Goal: Navigation & Orientation: Find specific page/section

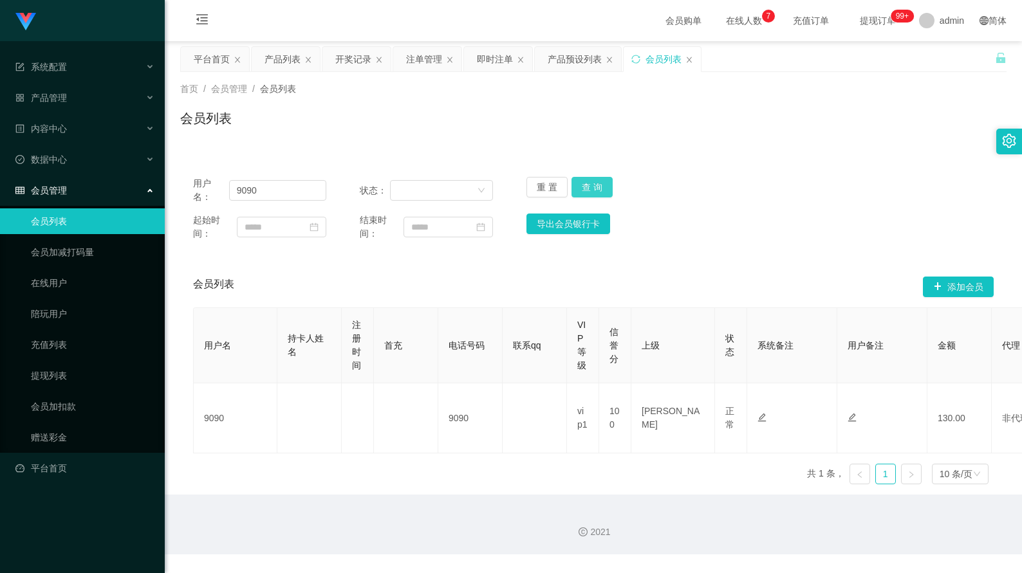
click at [591, 192] on button "查 询" at bounding box center [591, 187] width 41 height 21
click at [225, 67] on div "平台首页" at bounding box center [212, 59] width 36 height 24
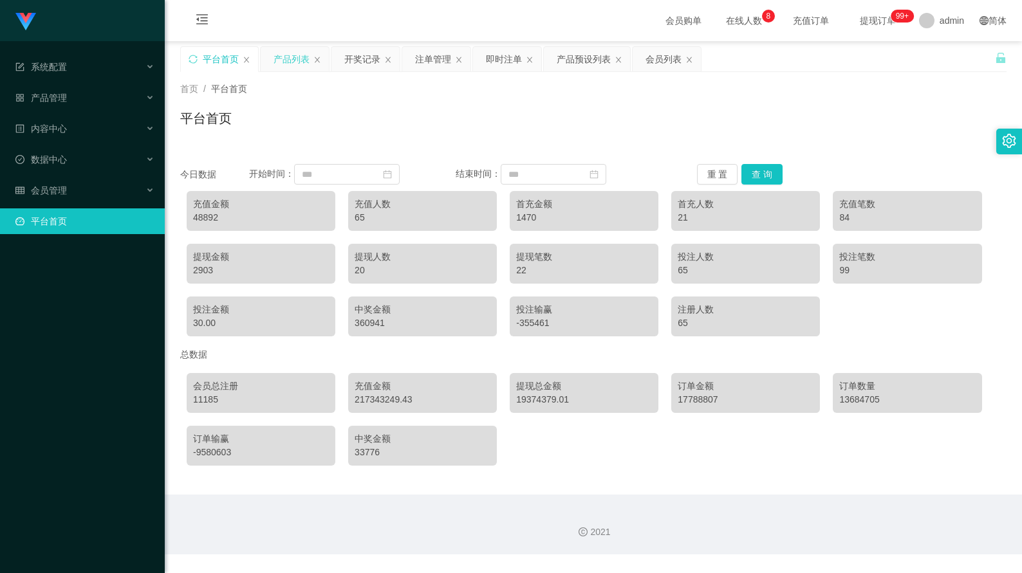
click at [294, 65] on div "产品列表" at bounding box center [291, 59] width 36 height 24
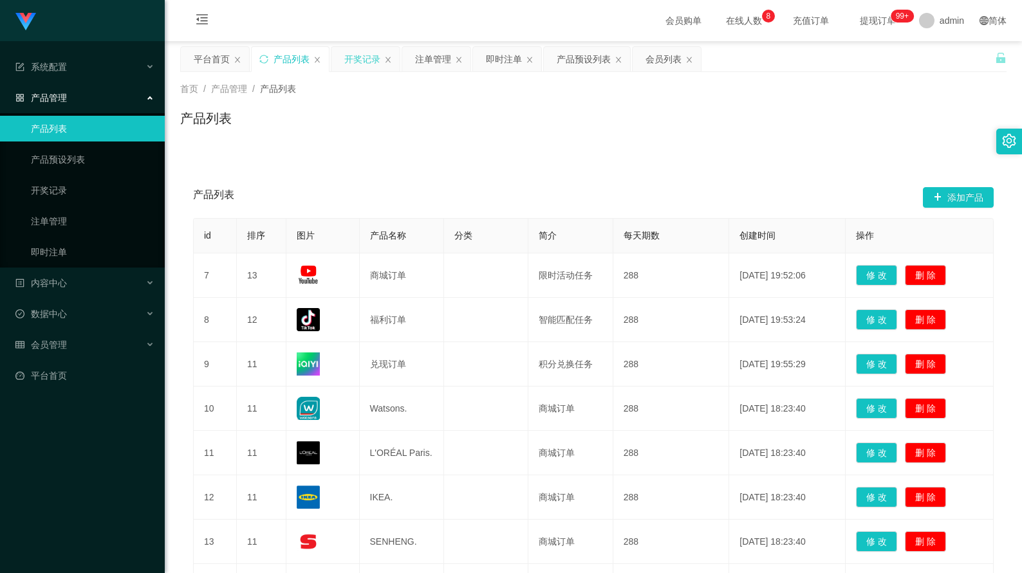
click at [349, 67] on div "开奖记录" at bounding box center [362, 59] width 36 height 24
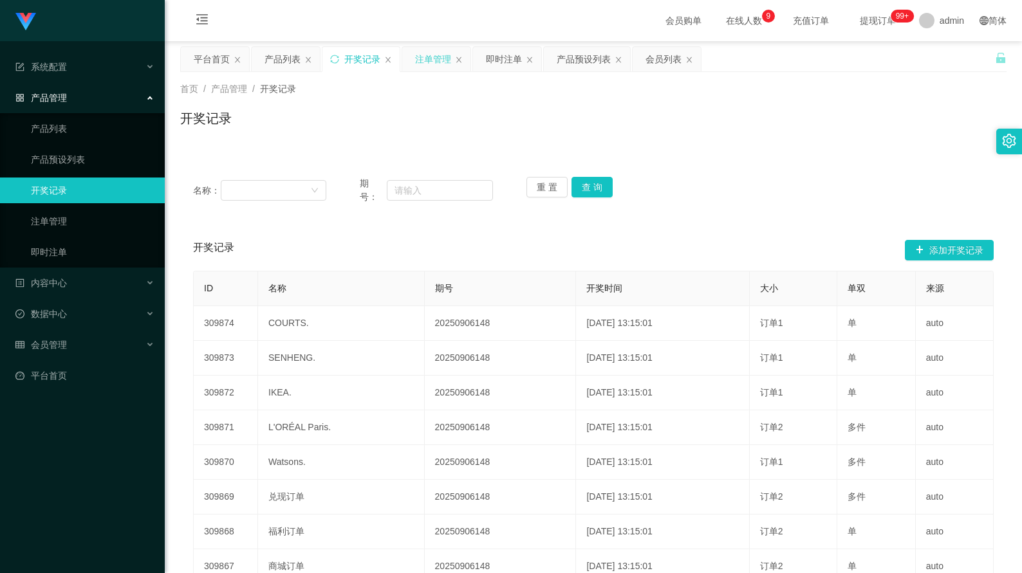
click at [418, 64] on div "注单管理" at bounding box center [433, 59] width 36 height 24
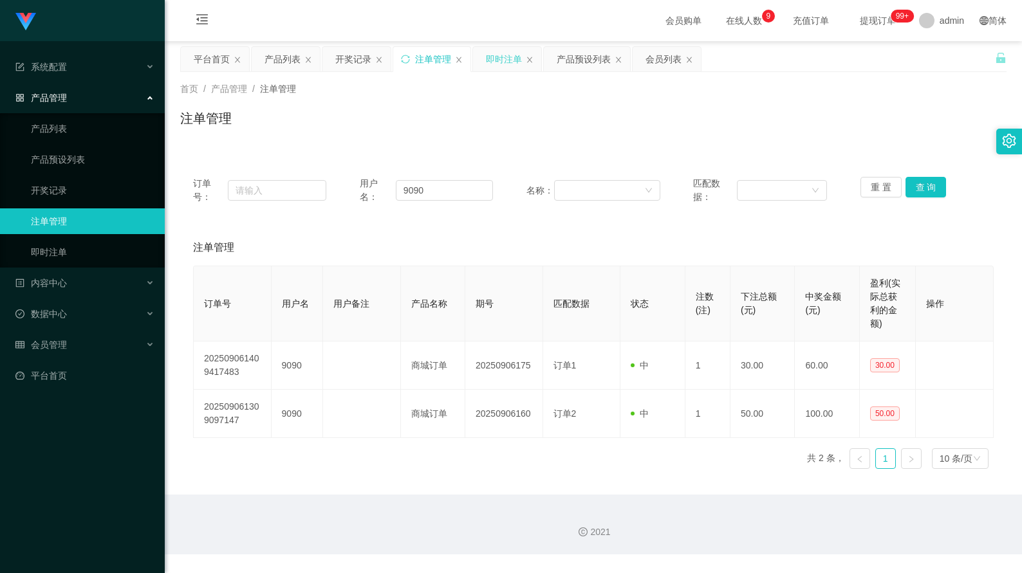
click at [506, 59] on div "即时注单" at bounding box center [504, 59] width 36 height 24
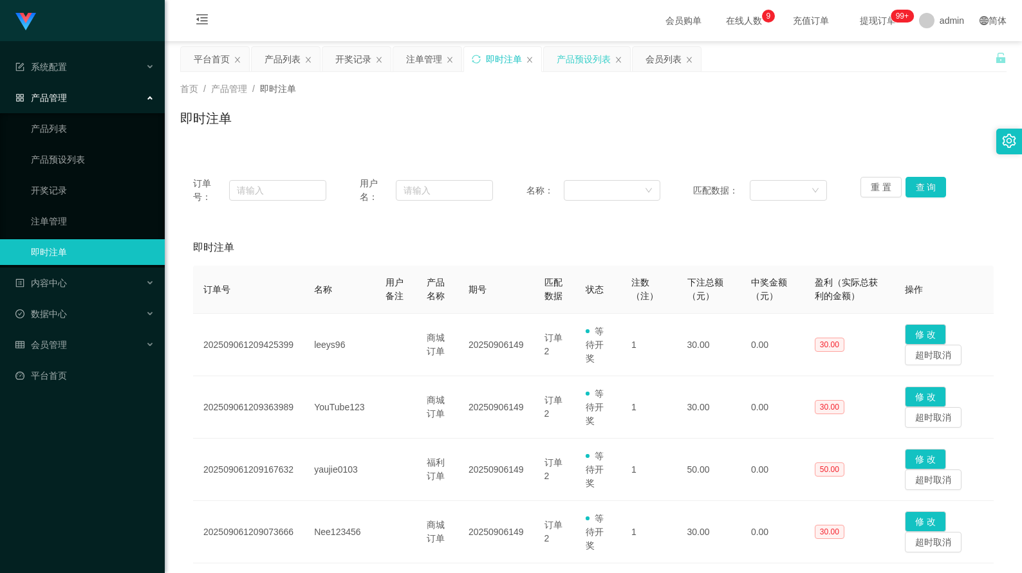
click at [554, 64] on div "产品预设列表" at bounding box center [587, 59] width 86 height 24
click at [574, 64] on div "产品预设列表" at bounding box center [584, 59] width 54 height 24
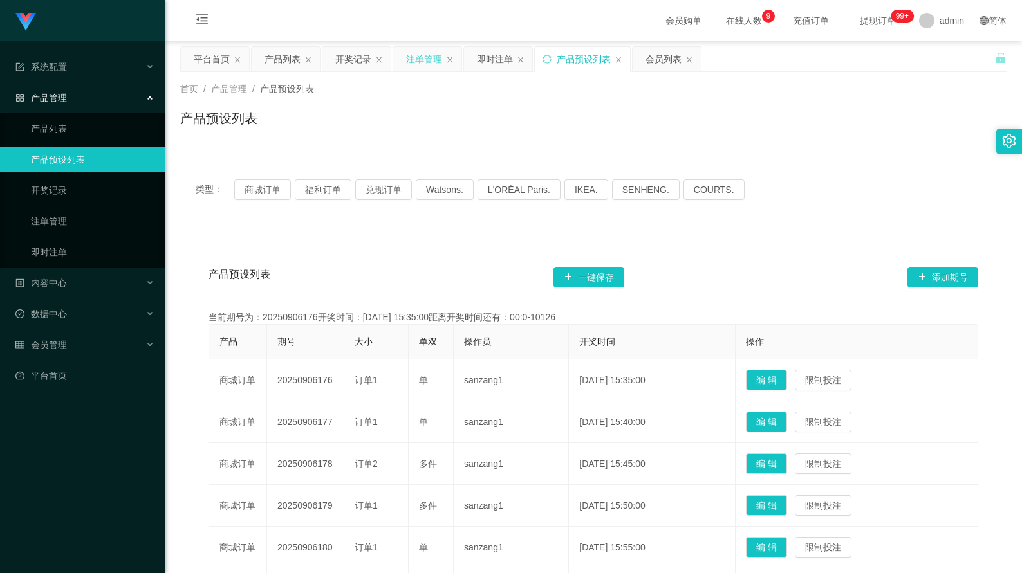
click at [403, 57] on div "注单管理" at bounding box center [427, 59] width 68 height 24
click at [649, 57] on div "会员列表" at bounding box center [663, 59] width 36 height 24
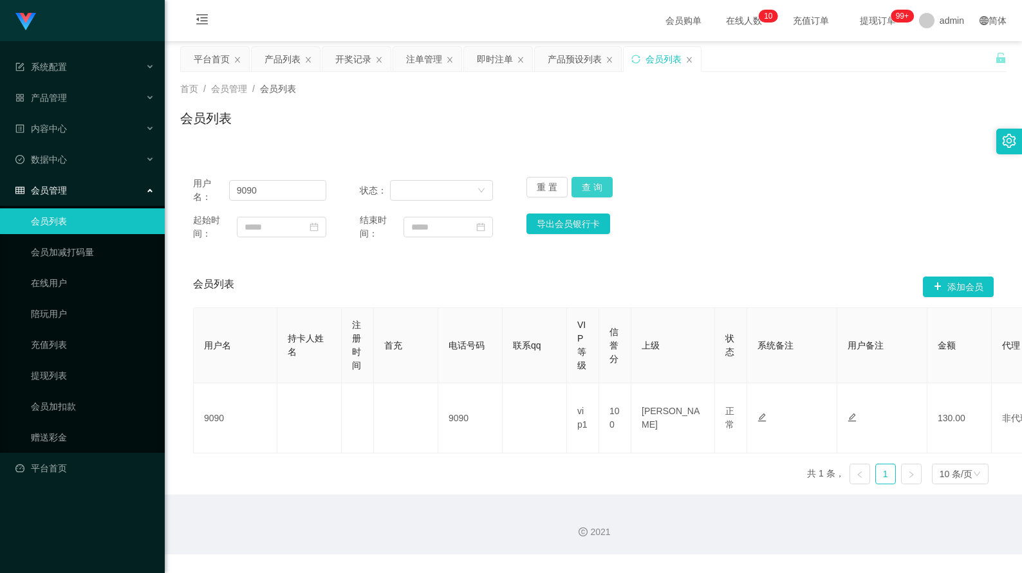
click at [571, 192] on button "查 询" at bounding box center [591, 187] width 41 height 21
click at [63, 407] on link "会员加扣款" at bounding box center [93, 407] width 124 height 26
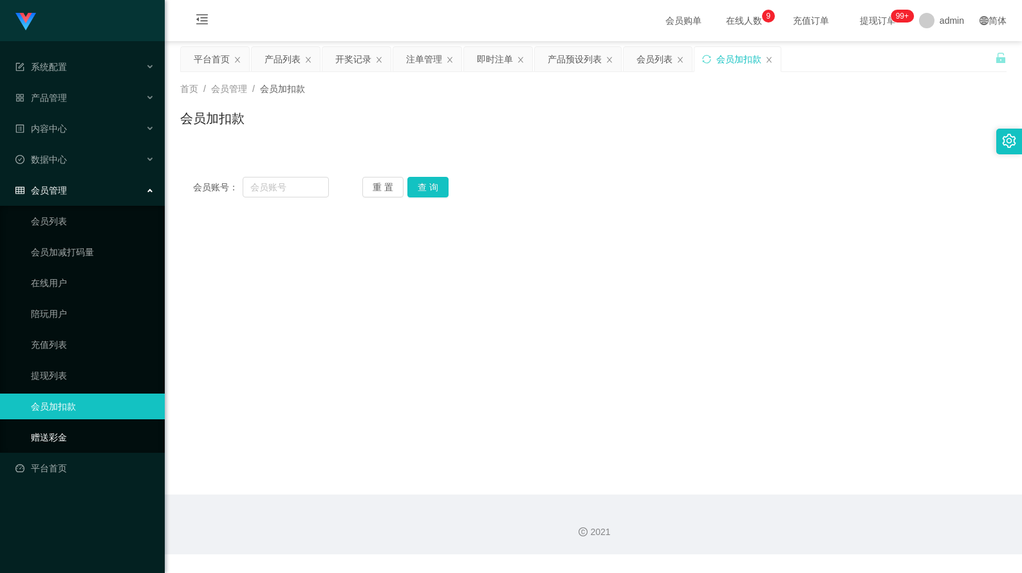
click at [50, 438] on link "赠送彩金" at bounding box center [93, 438] width 124 height 26
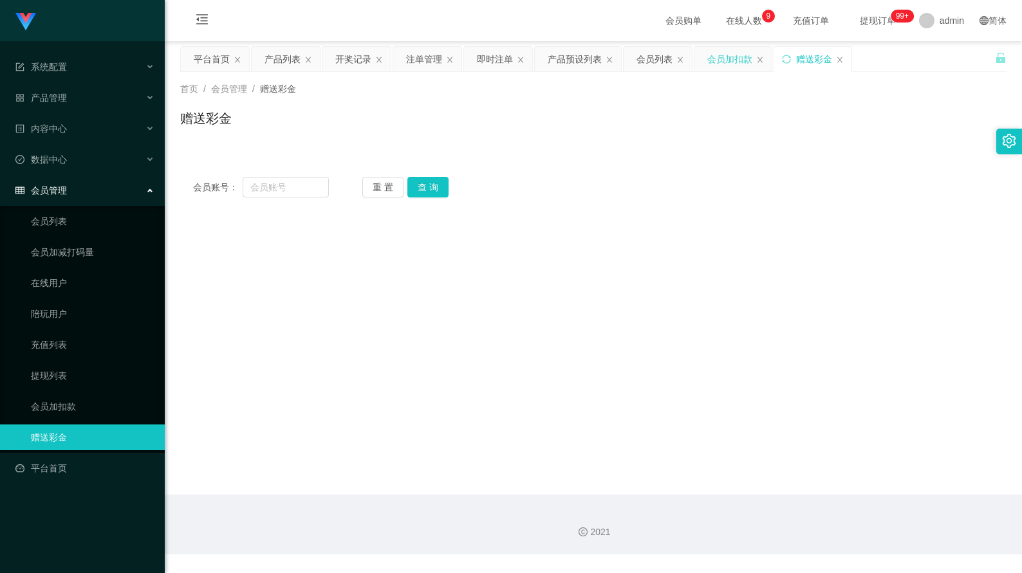
click at [734, 63] on div "会员加扣款" at bounding box center [729, 59] width 45 height 24
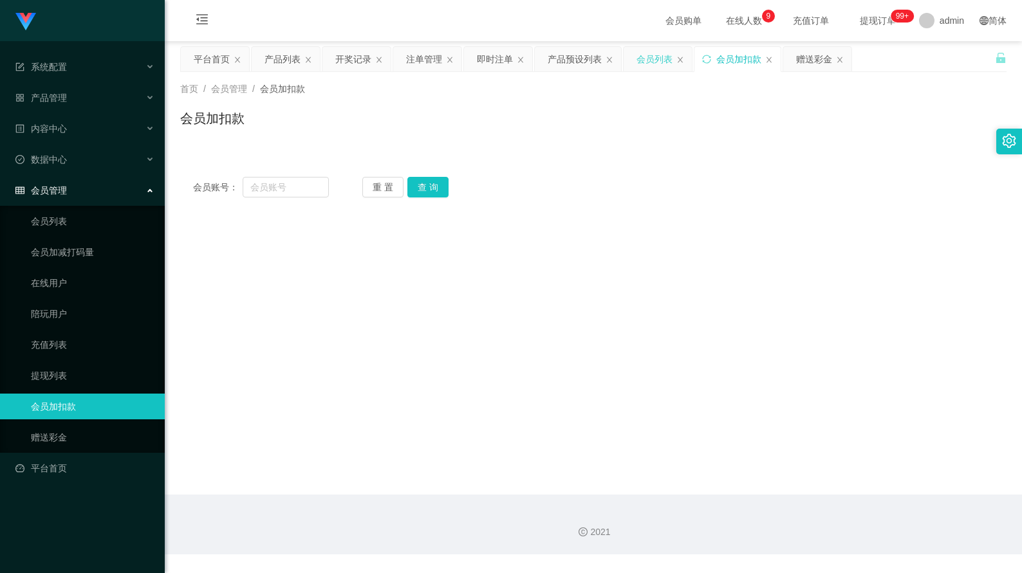
click at [653, 62] on div "会员列表" at bounding box center [654, 59] width 36 height 24
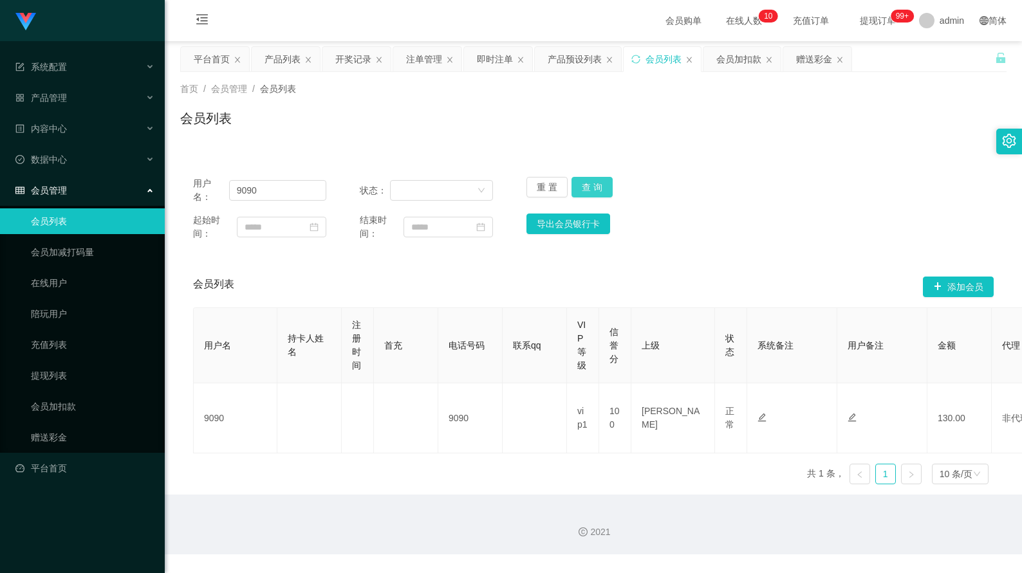
click at [575, 190] on button "查 询" at bounding box center [591, 187] width 41 height 21
click at [407, 61] on div "注单管理" at bounding box center [424, 59] width 36 height 24
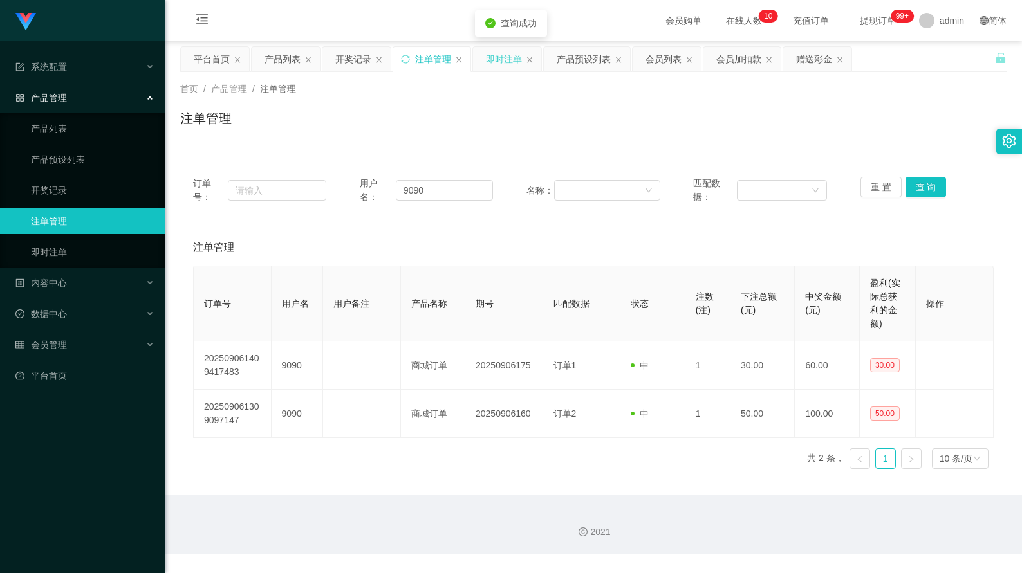
click at [502, 68] on div "即时注单" at bounding box center [504, 59] width 36 height 24
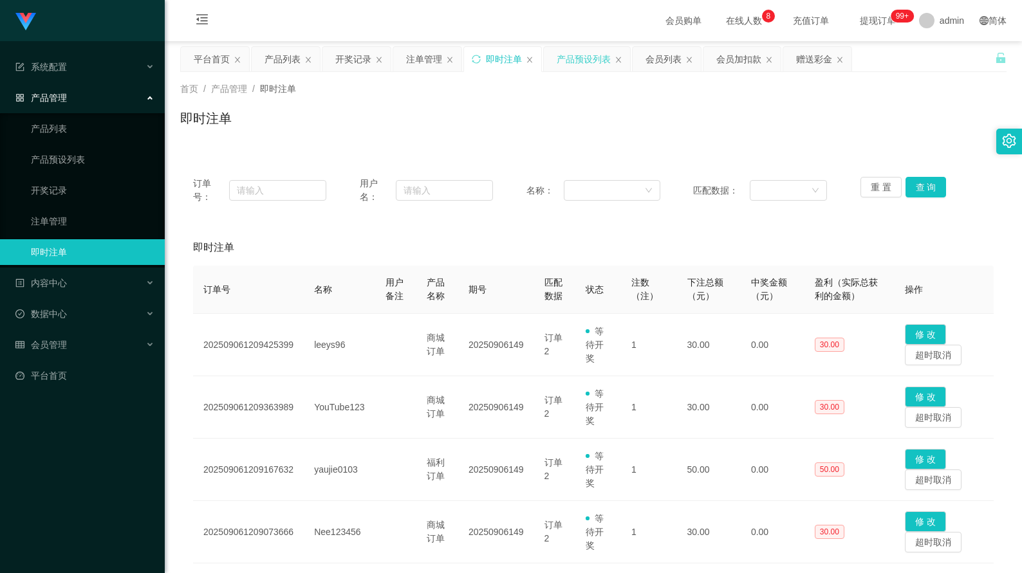
drag, startPoint x: 588, startPoint y: 64, endPoint x: 605, endPoint y: 63, distance: 17.4
click at [588, 63] on div "产品预设列表" at bounding box center [584, 59] width 54 height 24
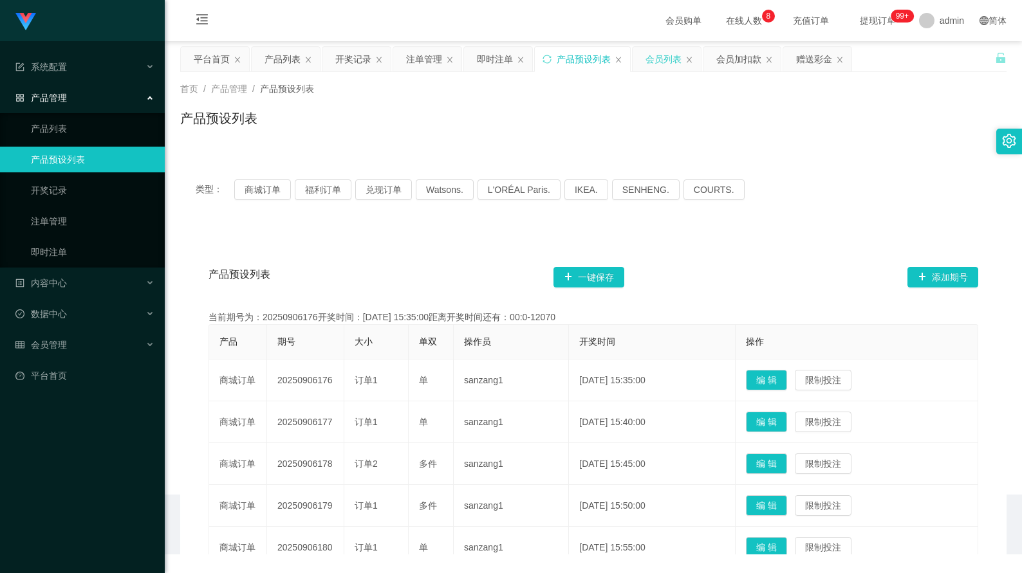
click at [663, 64] on div "会员列表" at bounding box center [663, 59] width 36 height 24
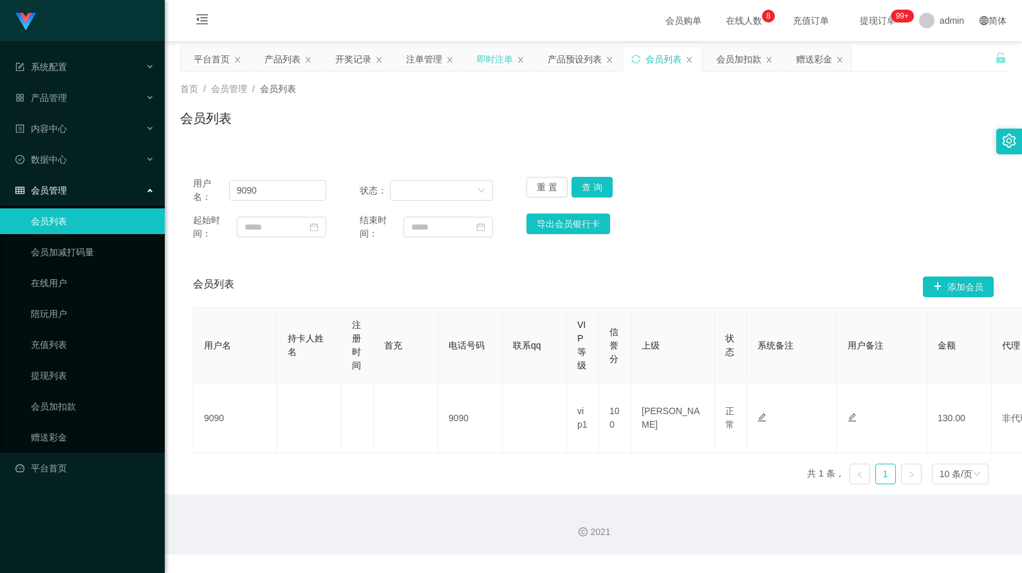
click at [472, 59] on div "即时注单" at bounding box center [498, 59] width 68 height 24
click at [418, 68] on div "注单管理" at bounding box center [424, 59] width 36 height 24
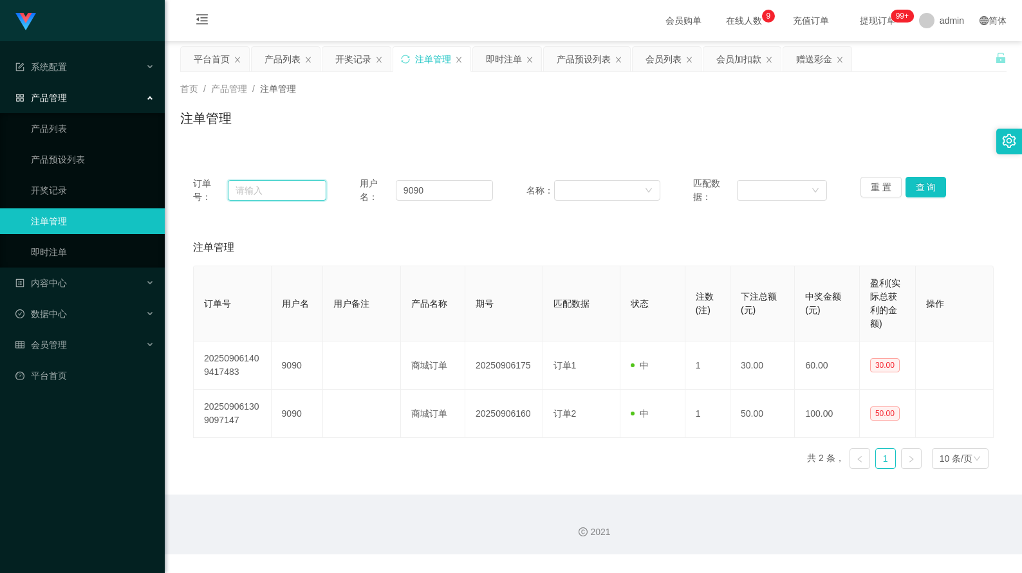
click at [303, 193] on input "text" at bounding box center [277, 190] width 98 height 21
click at [918, 188] on button "查 询" at bounding box center [925, 187] width 41 height 21
